Goal: Task Accomplishment & Management: Manage account settings

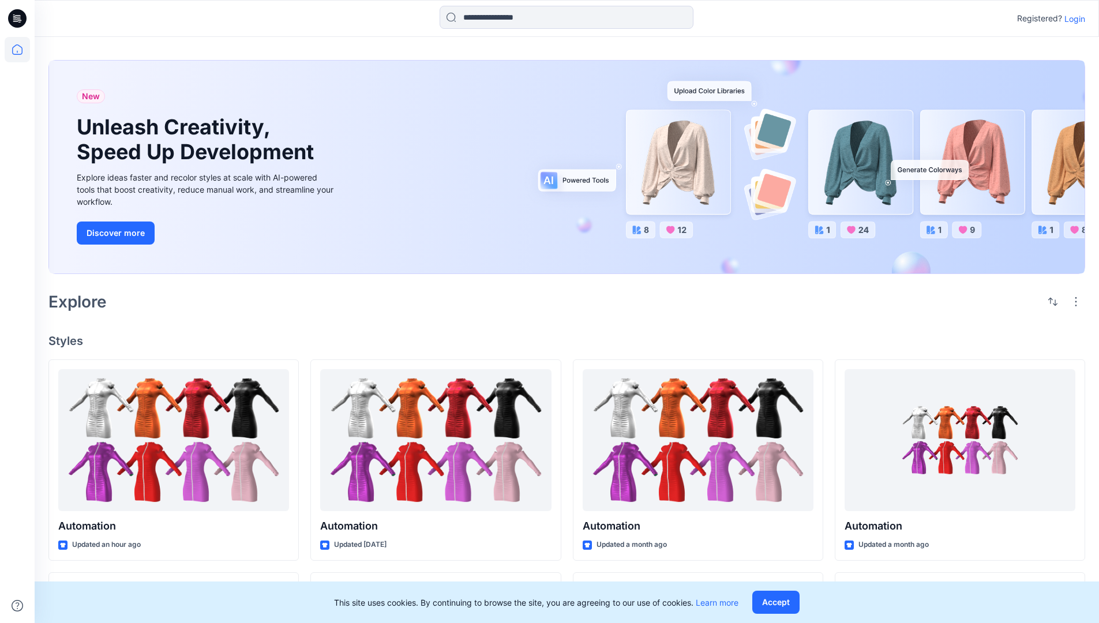
click at [1072, 18] on p "Login" at bounding box center [1075, 19] width 21 height 12
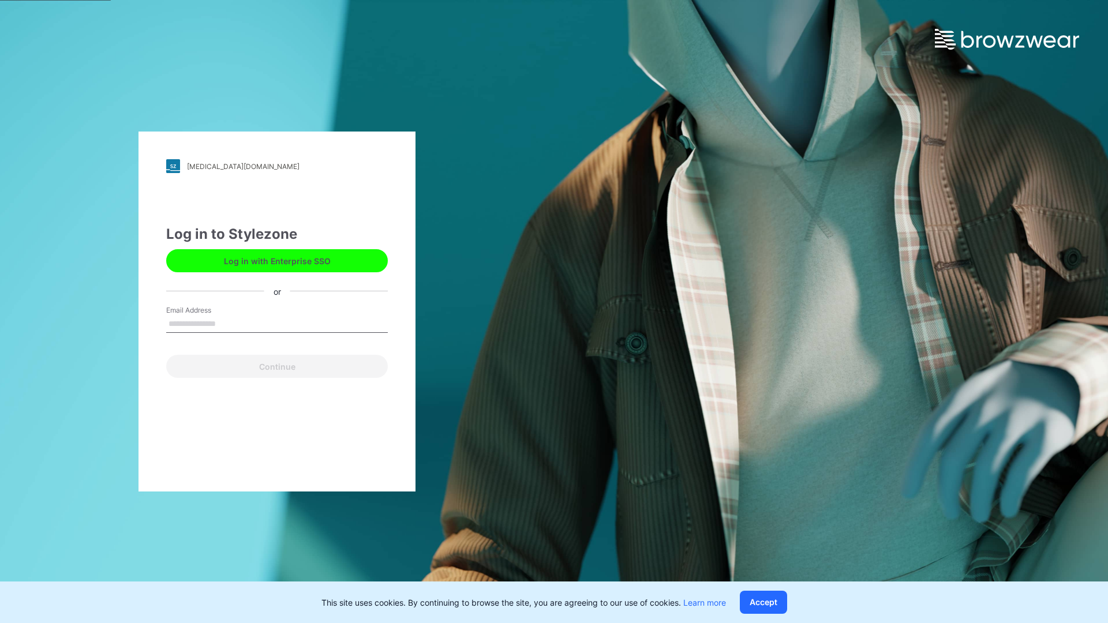
click at [228, 323] on input "Email Address" at bounding box center [277, 324] width 222 height 17
type input "**********"
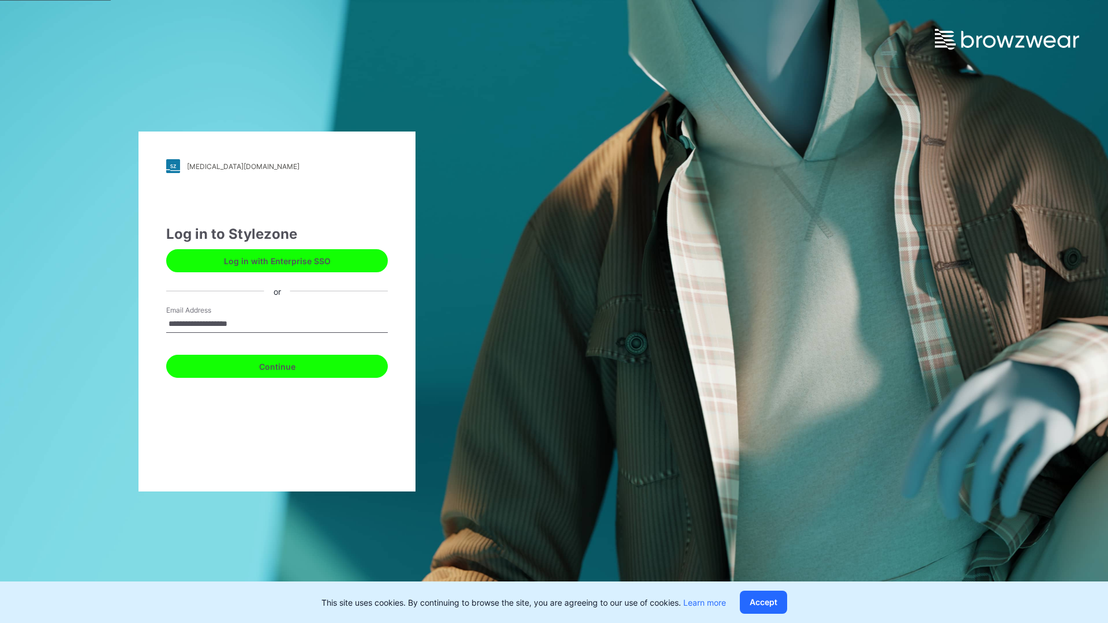
click at [290, 365] on button "Continue" at bounding box center [277, 366] width 222 height 23
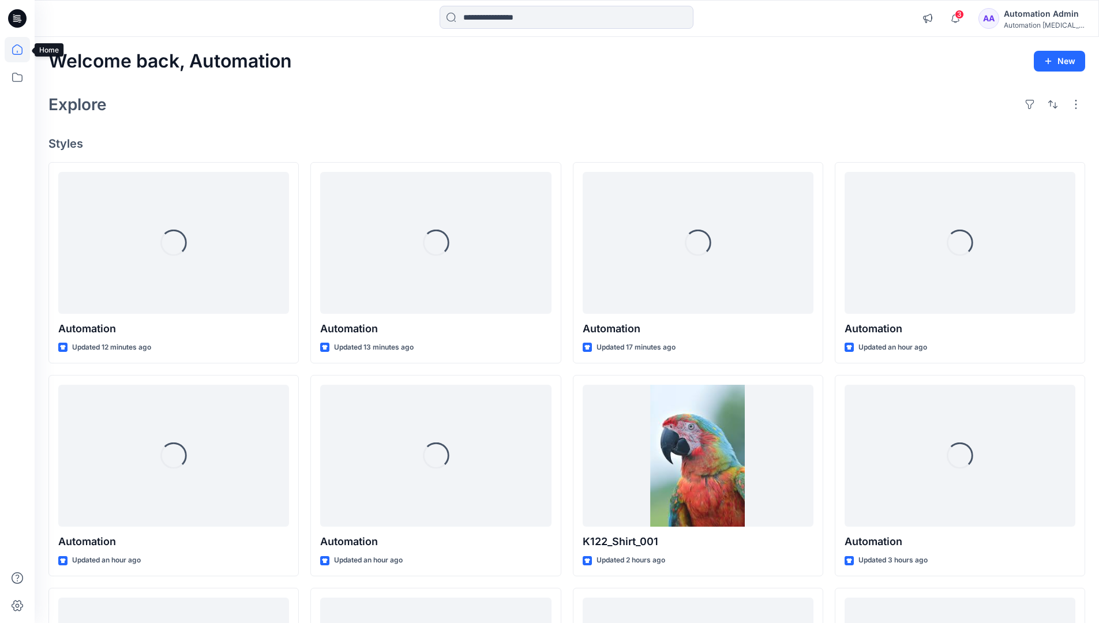
click at [22, 50] on icon at bounding box center [17, 49] width 10 height 10
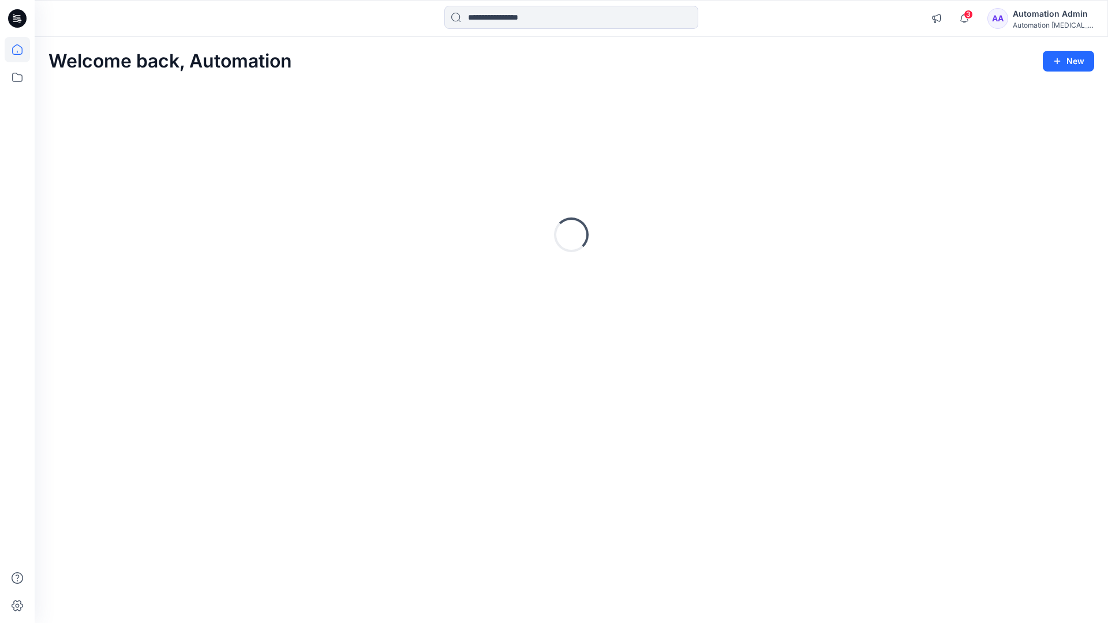
click at [1050, 18] on div "Automation Admin" at bounding box center [1053, 14] width 81 height 14
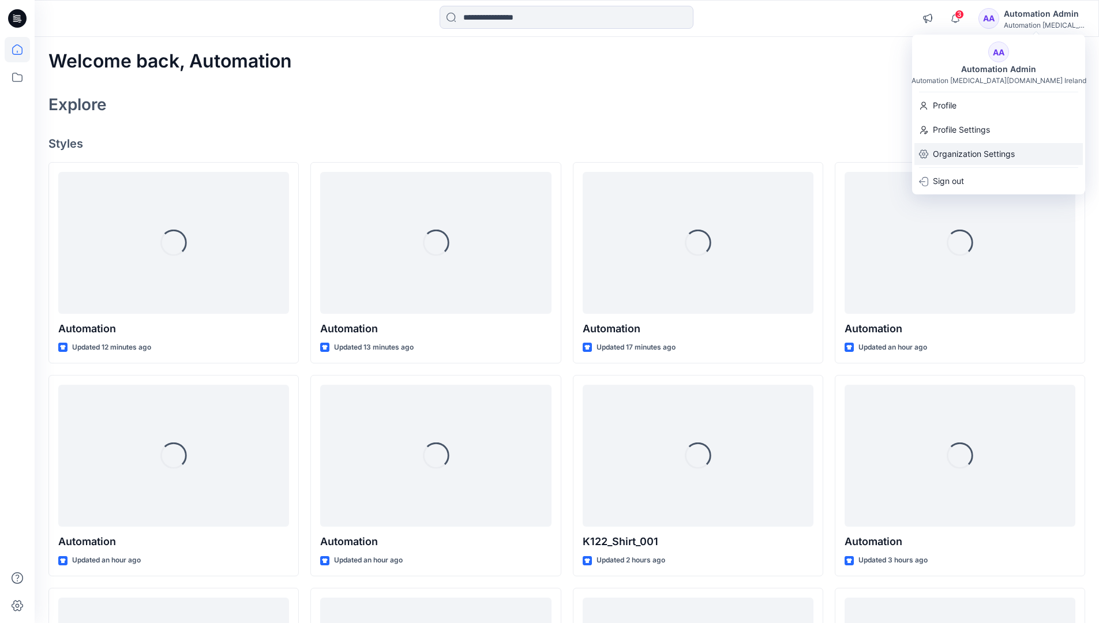
click at [976, 156] on p "Organization Settings" at bounding box center [974, 154] width 82 height 22
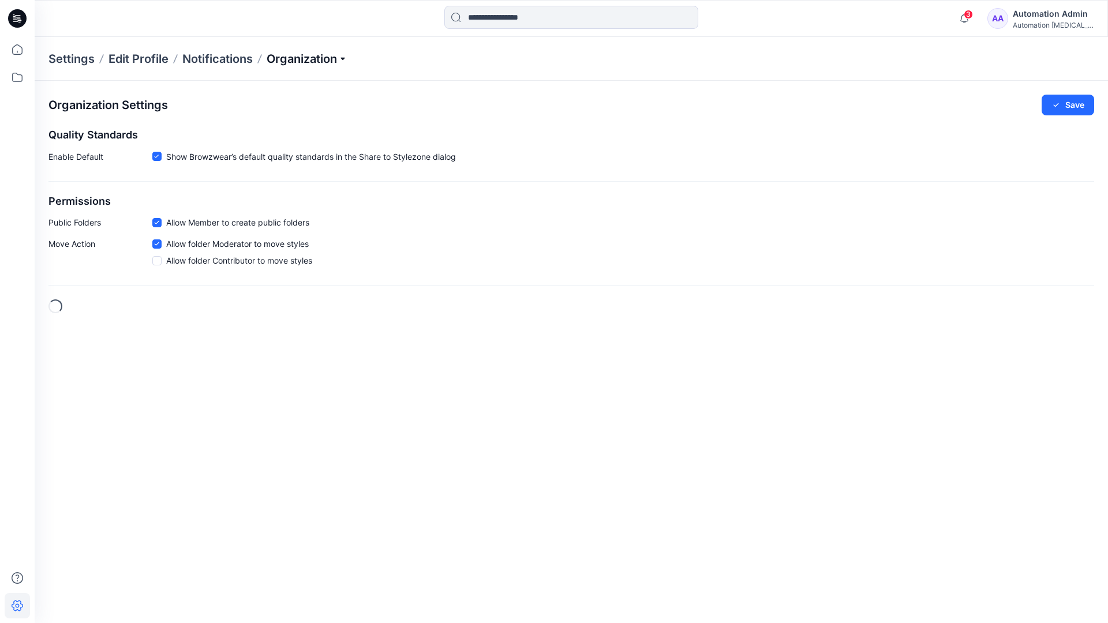
click at [328, 57] on p "Organization" at bounding box center [307, 59] width 81 height 16
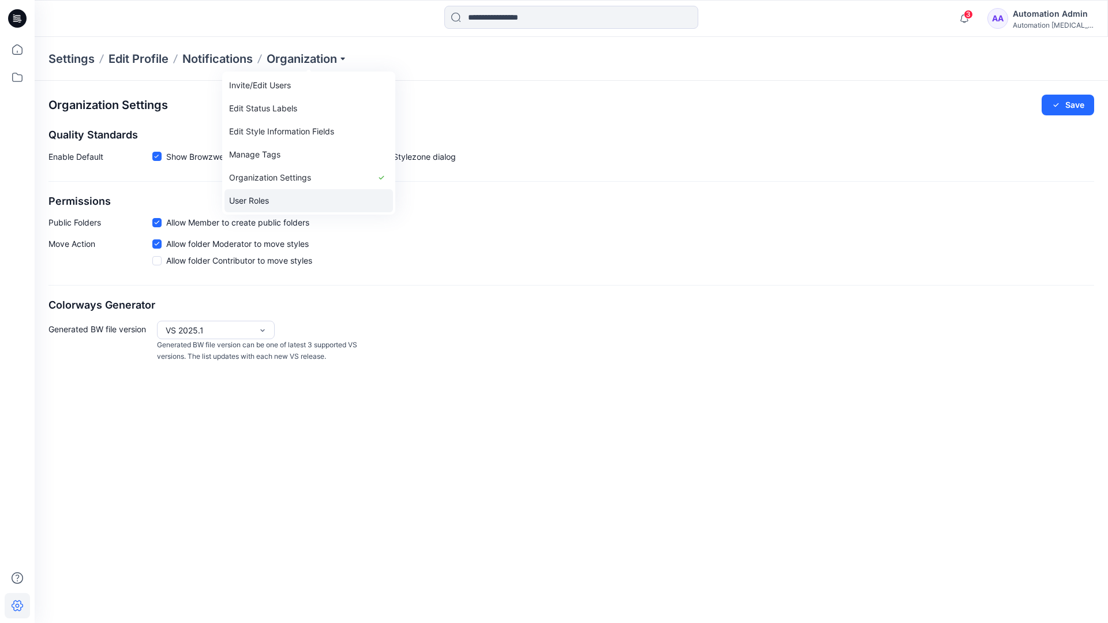
click at [276, 201] on link "User Roles" at bounding box center [308, 200] width 169 height 23
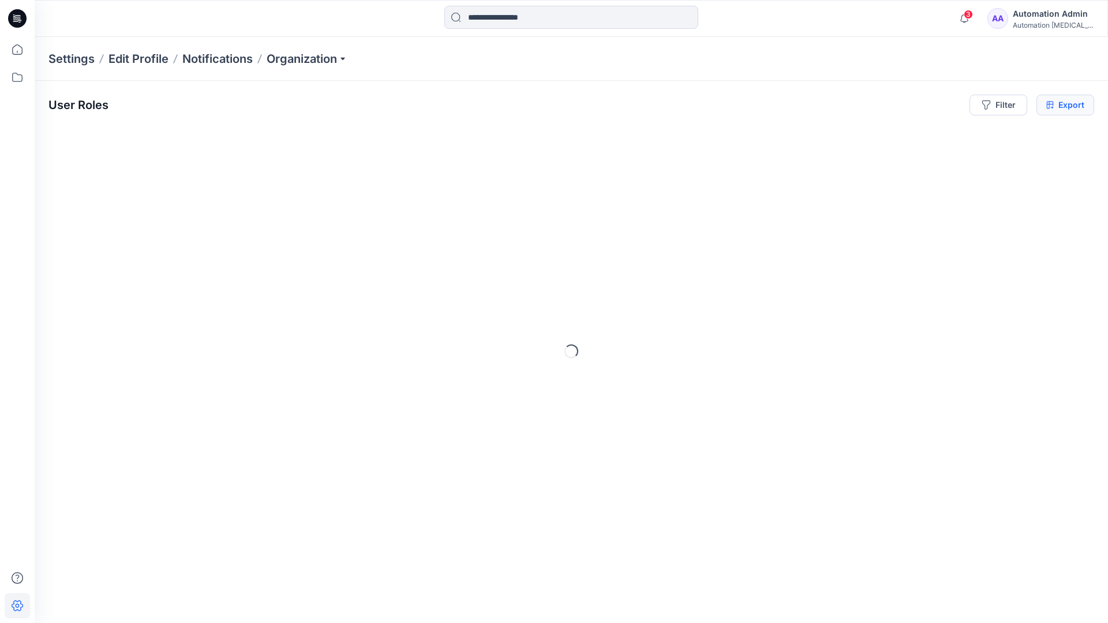
click at [1050, 105] on icon at bounding box center [1050, 104] width 8 height 9
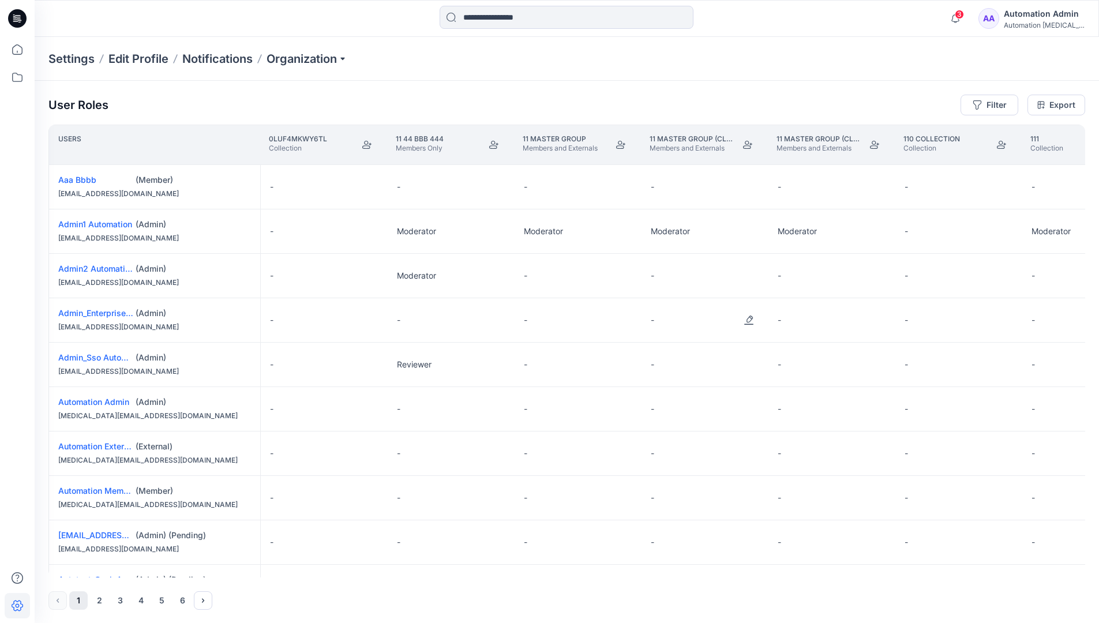
click at [1035, 20] on div "Automation Admin" at bounding box center [1044, 14] width 81 height 14
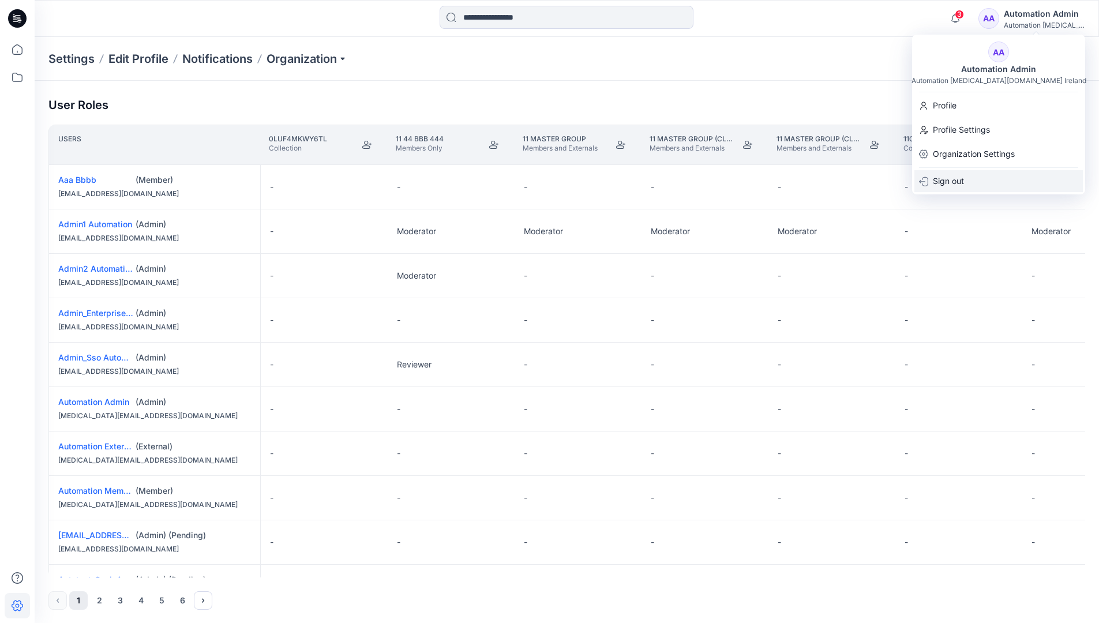
click at [964, 181] on p "Sign out" at bounding box center [948, 181] width 31 height 22
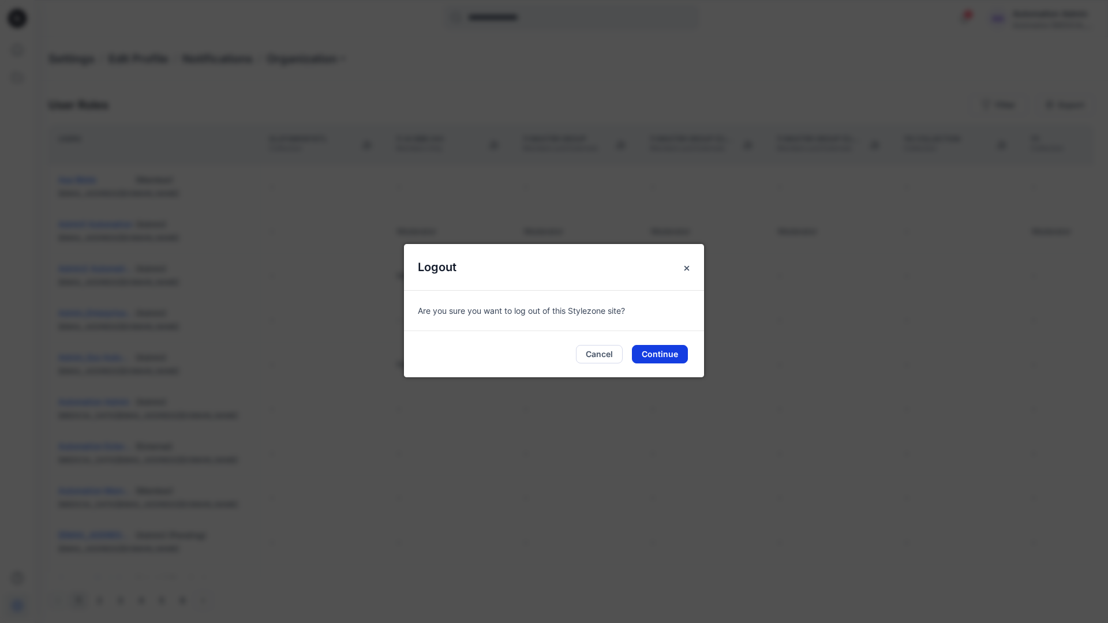
click at [680, 352] on button "Continue" at bounding box center [660, 354] width 56 height 18
